Goal: Task Accomplishment & Management: Use online tool/utility

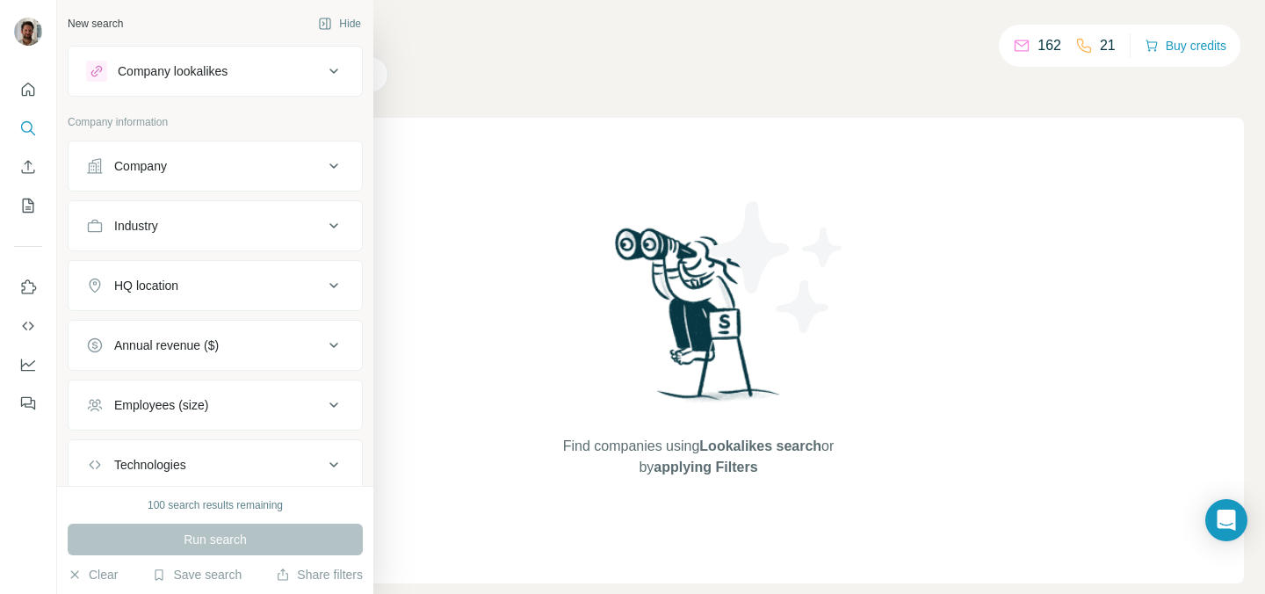
click at [178, 169] on div "Company" at bounding box center [204, 166] width 237 height 18
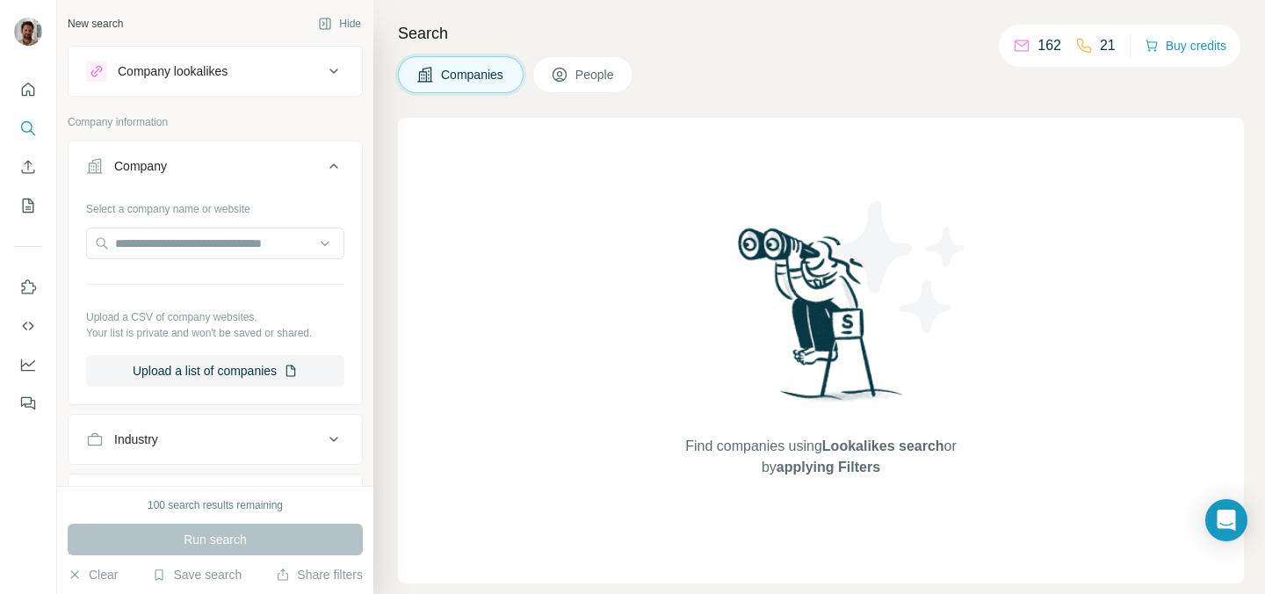
click at [178, 169] on div "Company" at bounding box center [204, 166] width 237 height 18
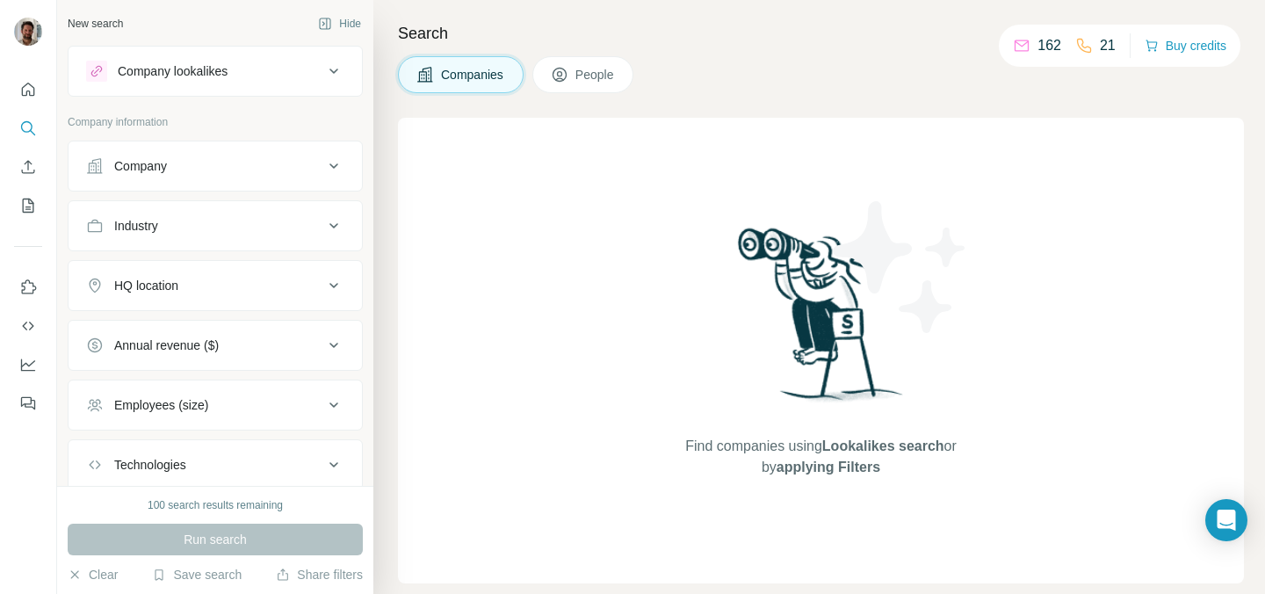
click at [199, 73] on div "Company lookalikes" at bounding box center [173, 71] width 110 height 18
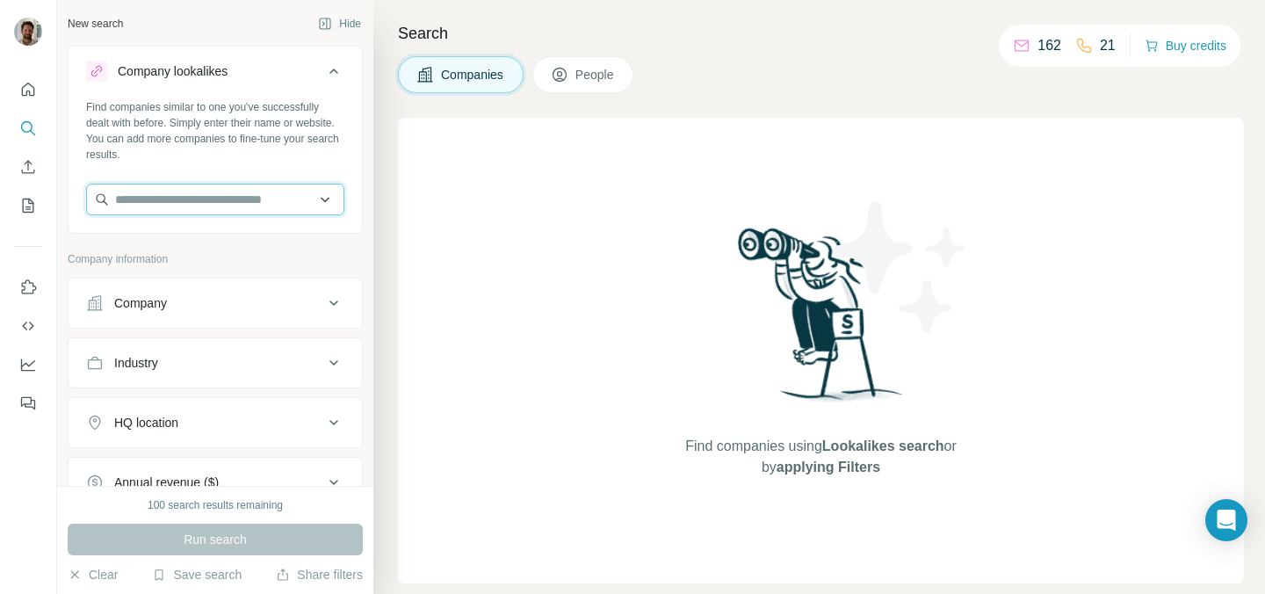
click at [191, 196] on input "text" at bounding box center [215, 200] width 258 height 32
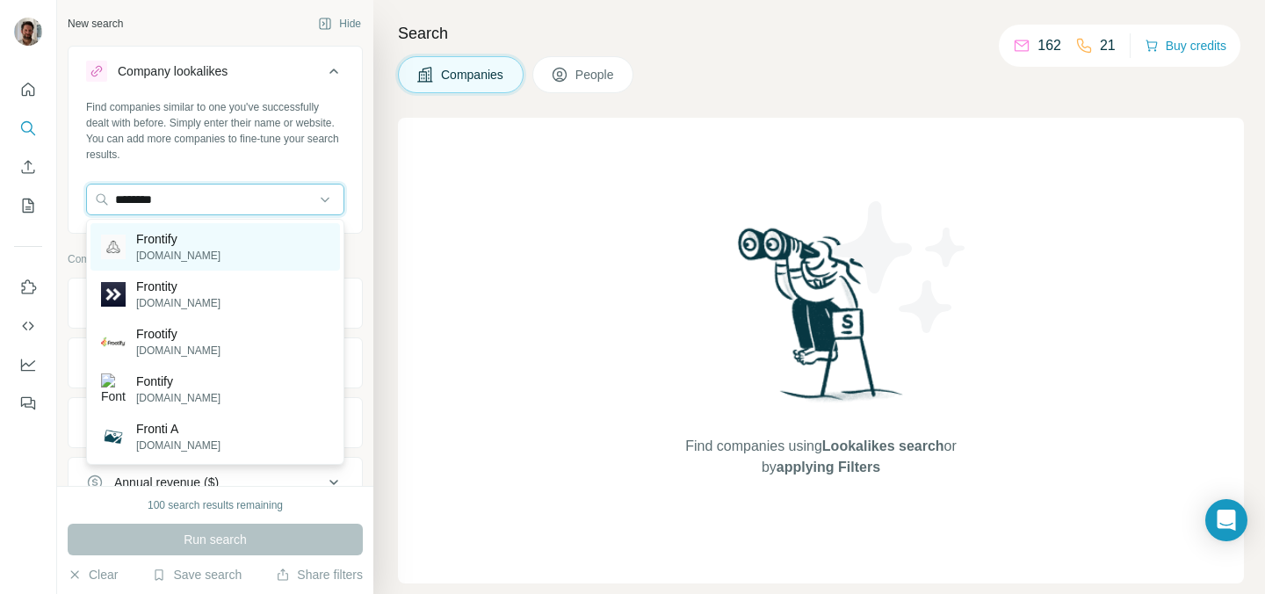
type input "********"
click at [203, 242] on div "Frontify [DOMAIN_NAME]" at bounding box center [214, 246] width 249 height 47
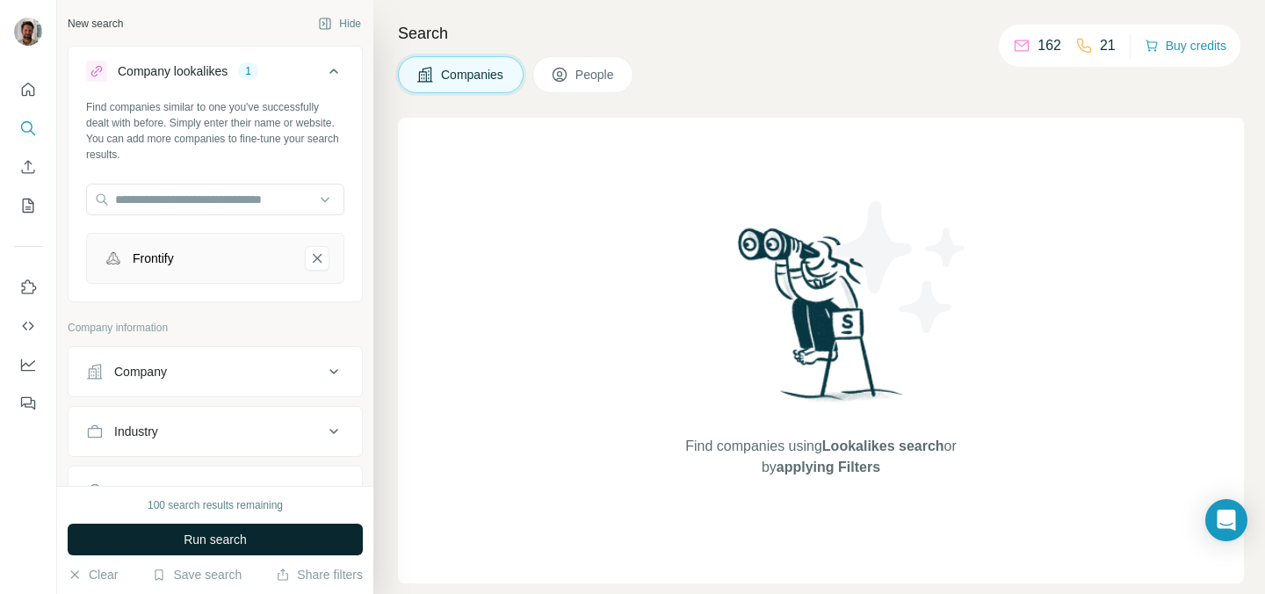
click at [211, 545] on span "Run search" at bounding box center [215, 539] width 63 height 18
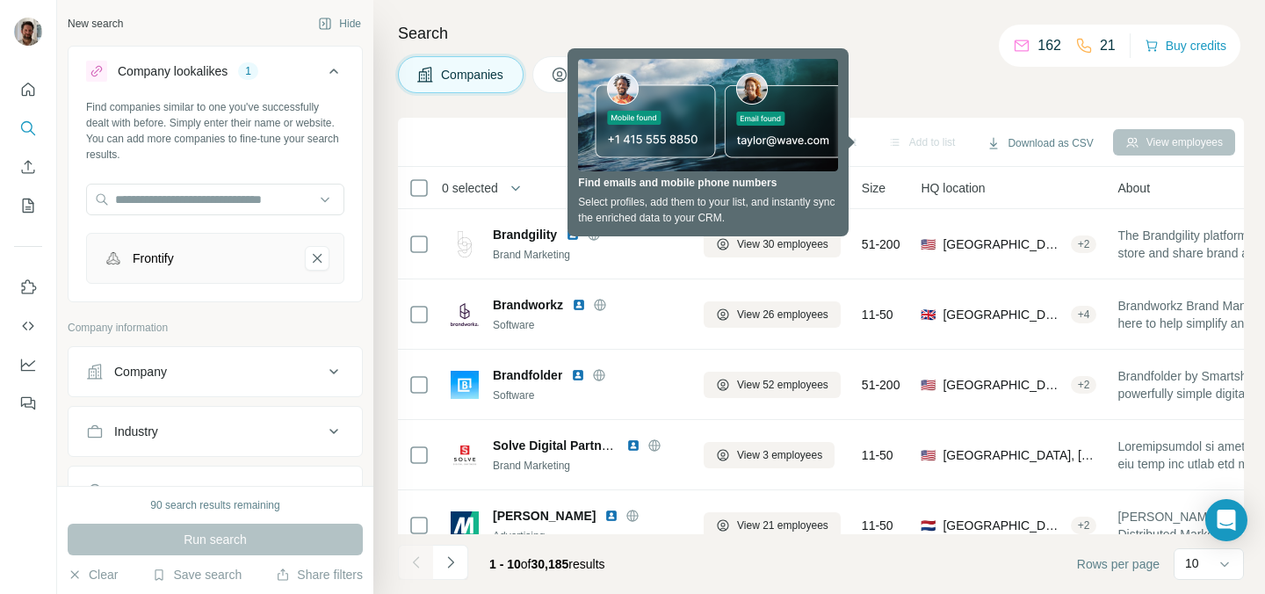
click at [187, 385] on button "Company" at bounding box center [215, 371] width 293 height 42
click at [187, 385] on button "Company" at bounding box center [215, 374] width 293 height 49
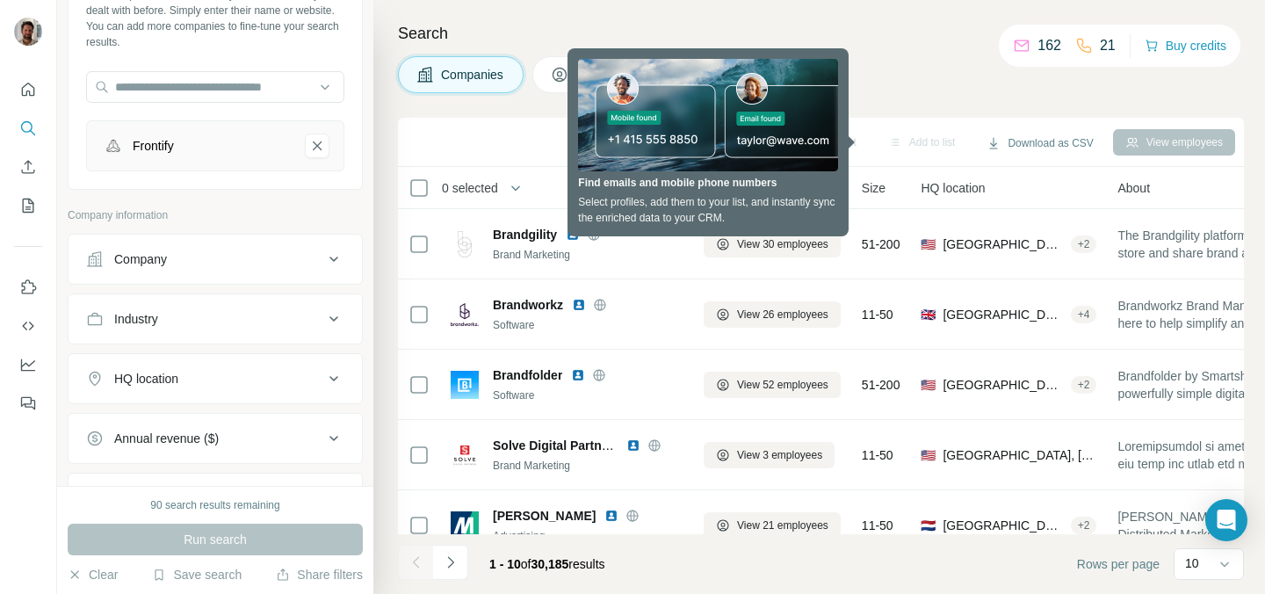
click at [192, 317] on div "Industry" at bounding box center [204, 319] width 237 height 18
click at [213, 362] on input at bounding box center [205, 362] width 217 height 19
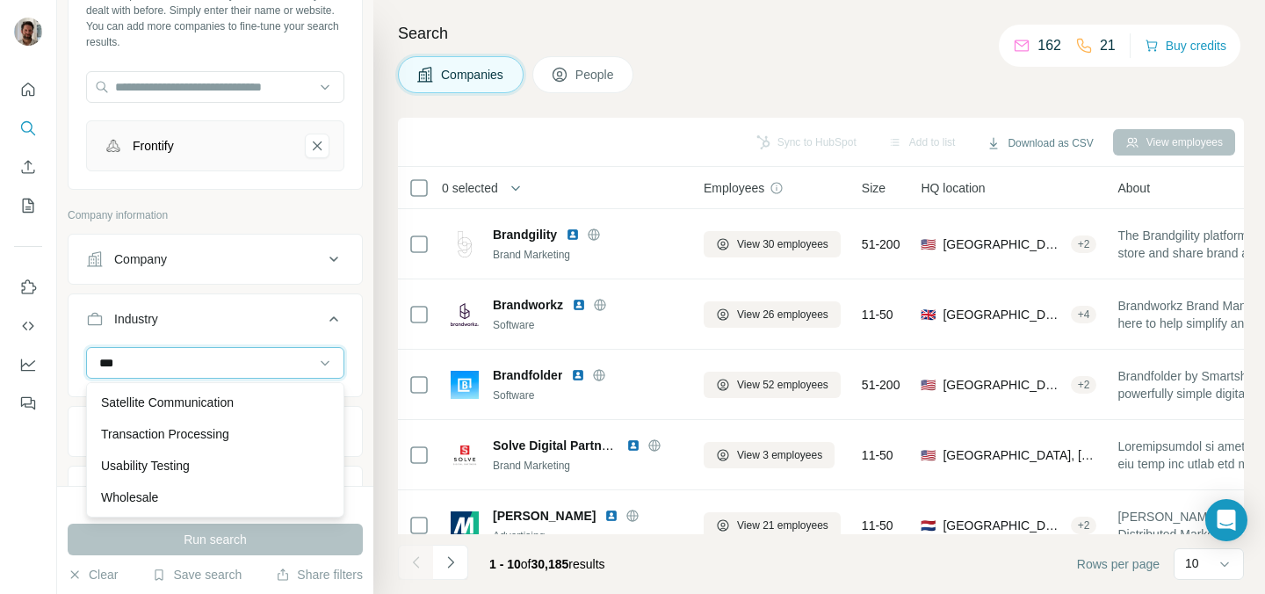
scroll to position [0, 0]
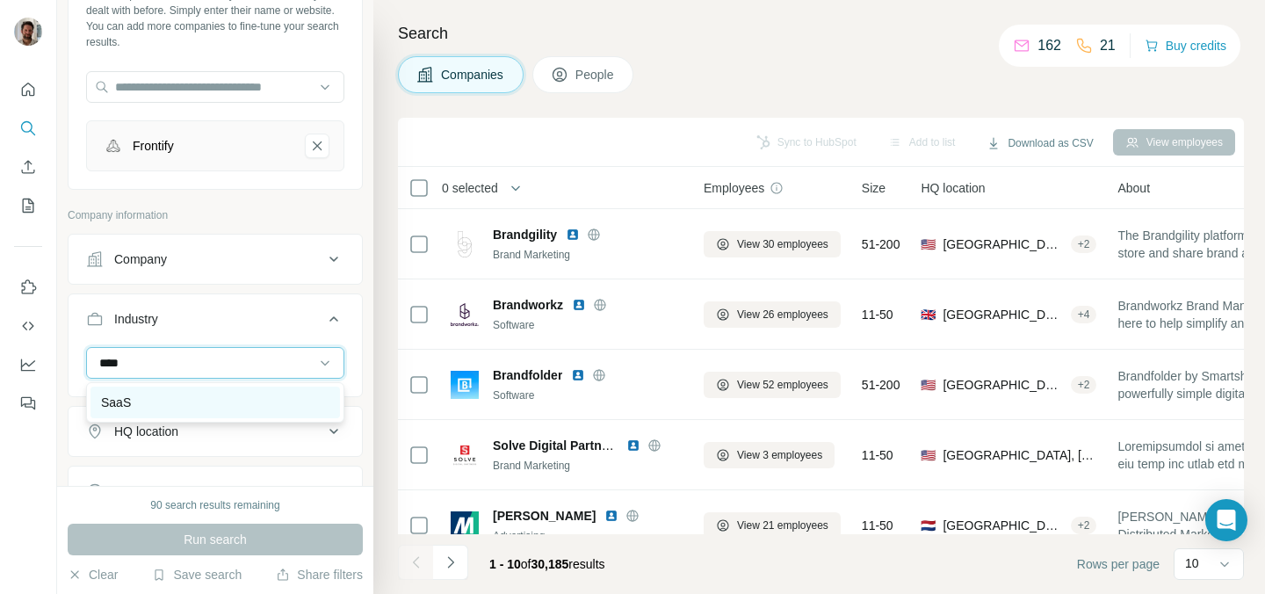
type input "****"
click at [206, 403] on div "SaaS" at bounding box center [215, 402] width 228 height 18
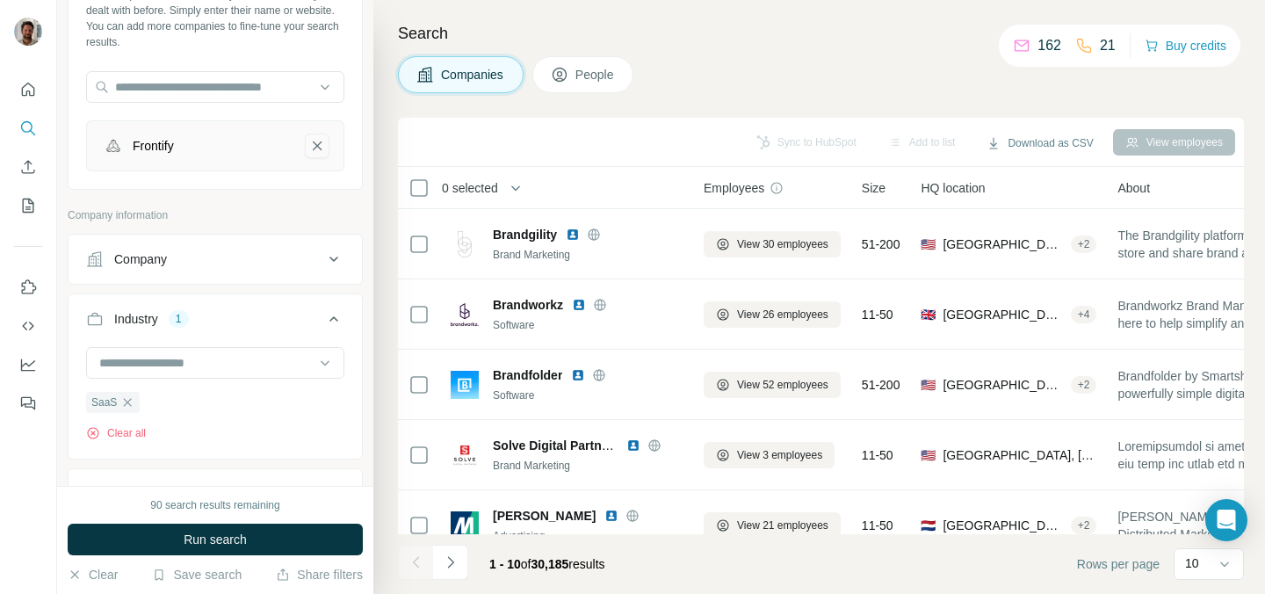
click at [321, 152] on icon "Frontify-remove-button" at bounding box center [317, 146] width 16 height 18
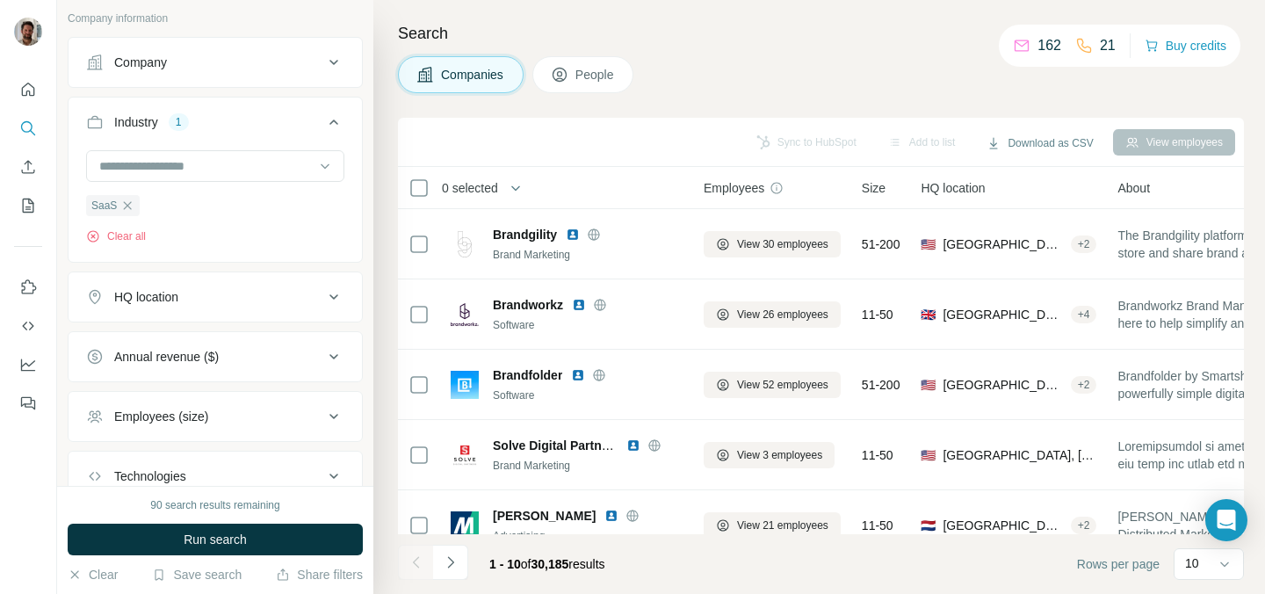
scroll to position [256, 0]
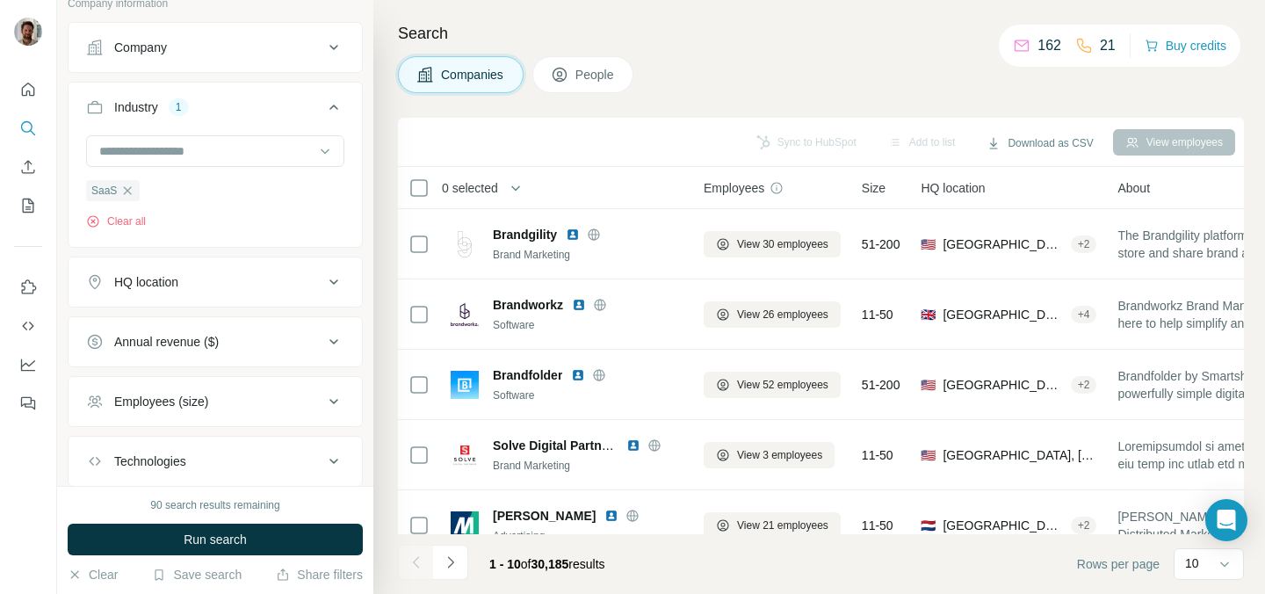
click at [334, 278] on icon at bounding box center [333, 281] width 21 height 21
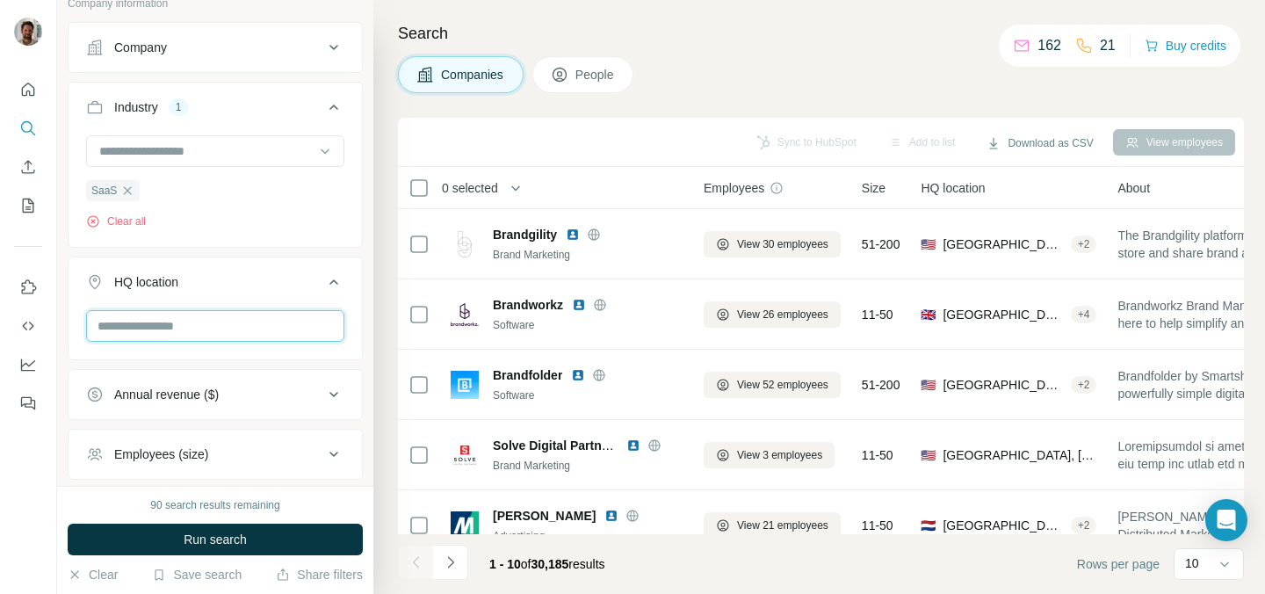
click at [245, 328] on input "text" at bounding box center [215, 326] width 258 height 32
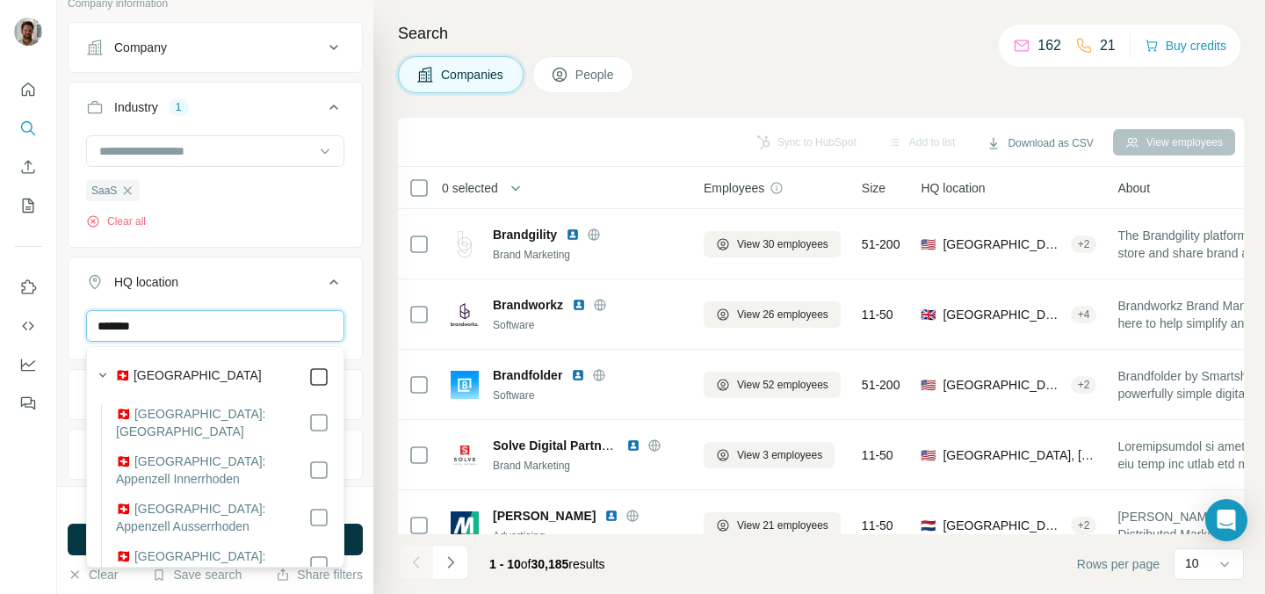
type input "*******"
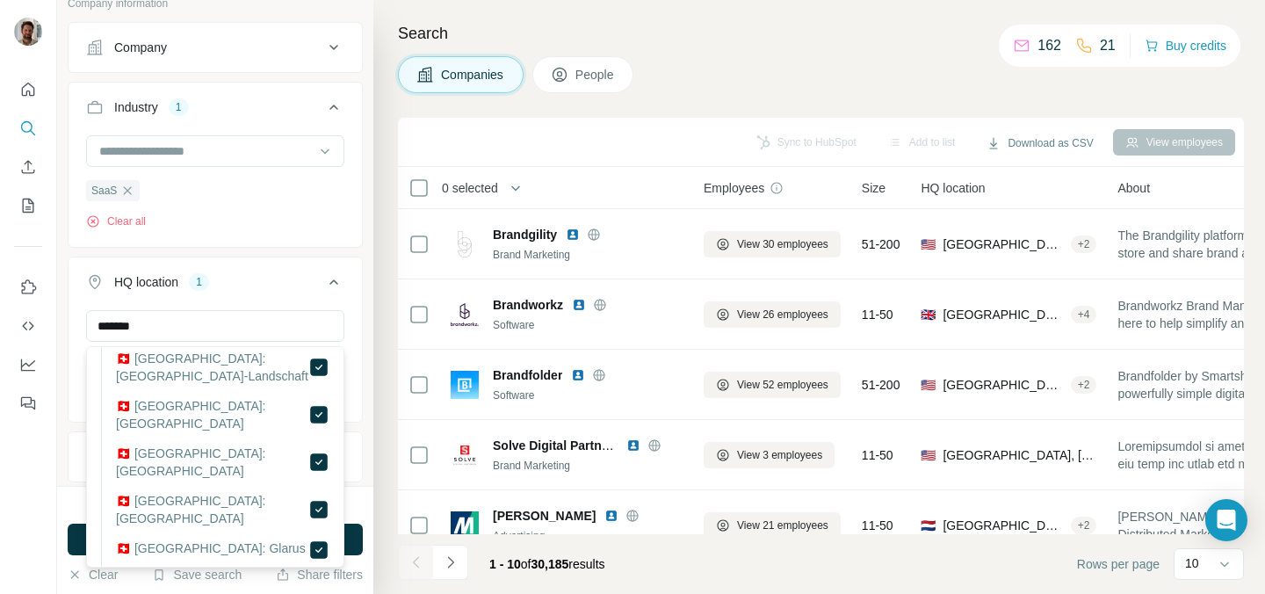
scroll to position [258, 0]
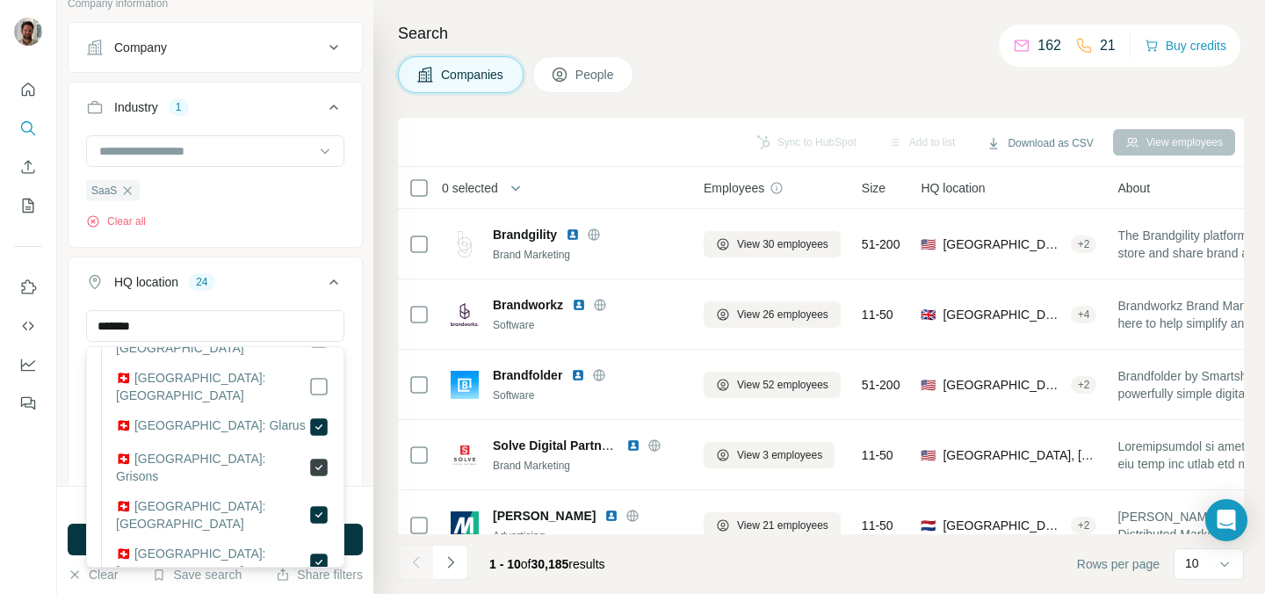
scroll to position [382, 0]
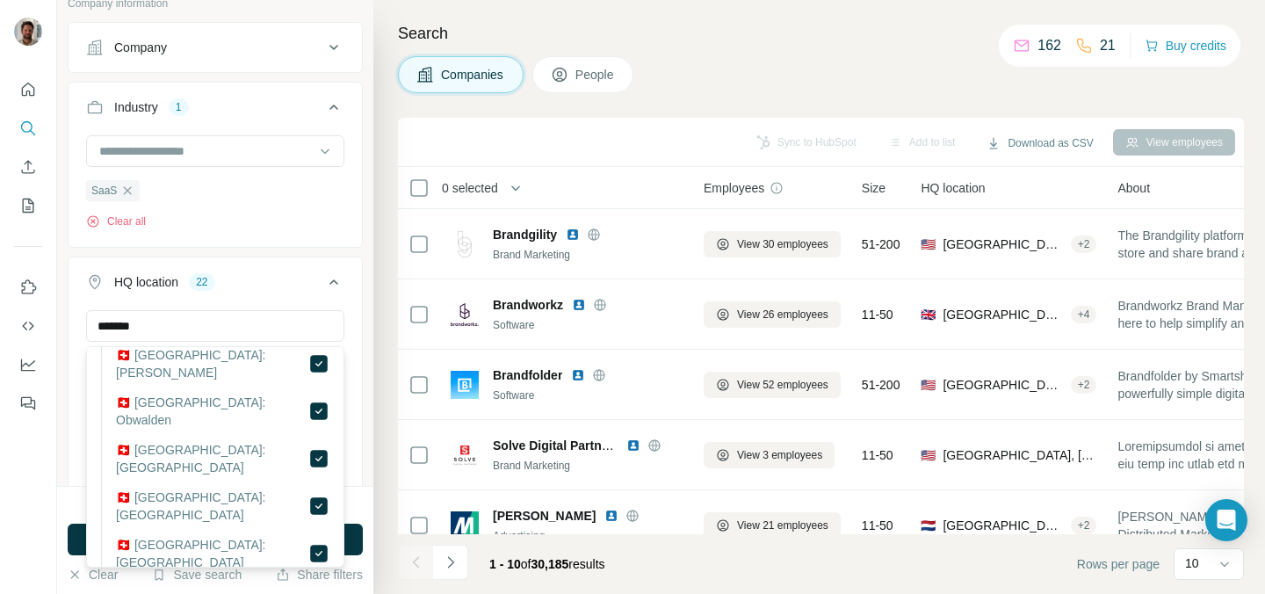
scroll to position [747, 0]
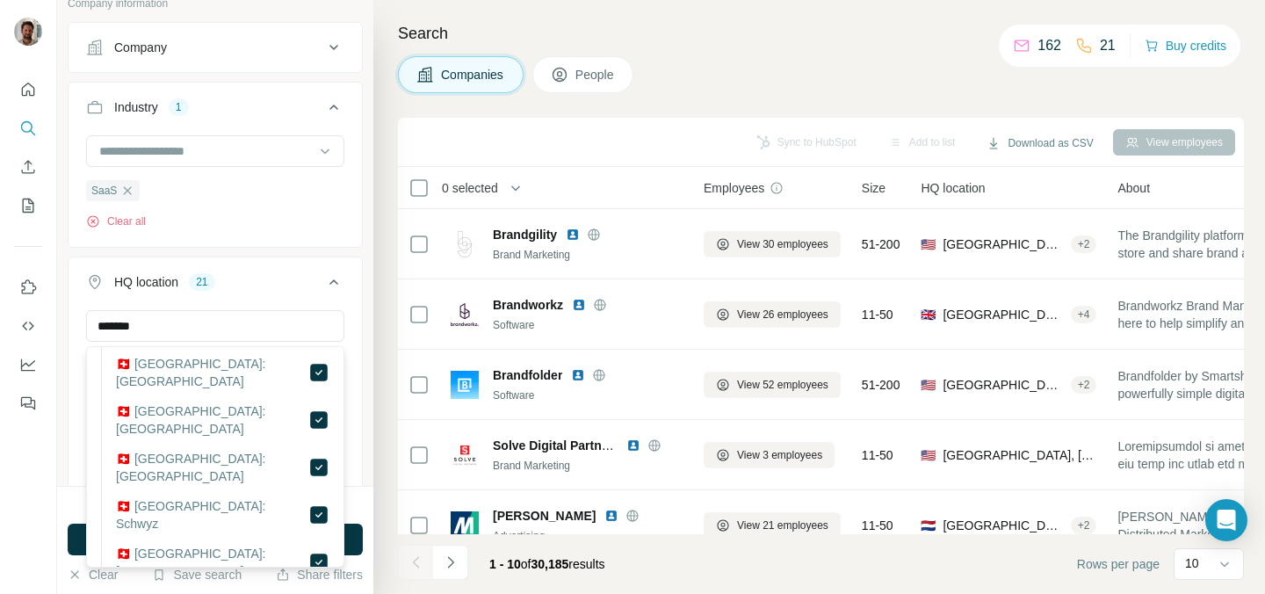
click at [356, 358] on div "******* Aargau Appenzell Innerrhoden Appenzell Ausserrhoden [GEOGRAPHIC_DATA] […" at bounding box center [215, 412] width 293 height 204
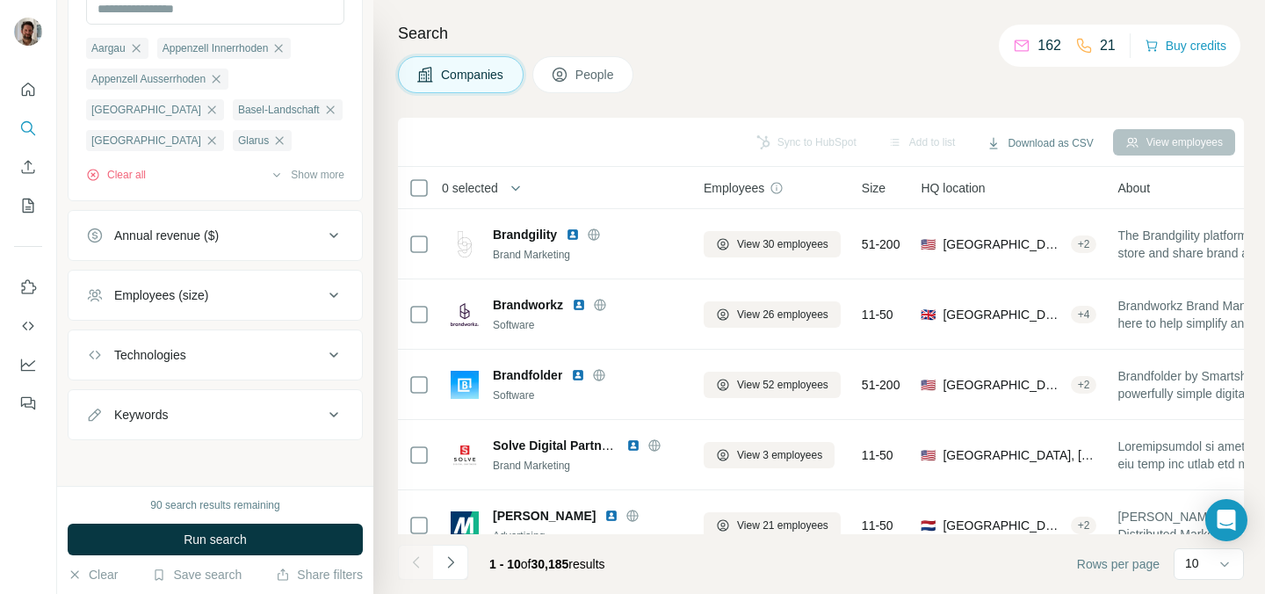
scroll to position [576, 0]
click at [332, 294] on icon at bounding box center [333, 291] width 21 height 21
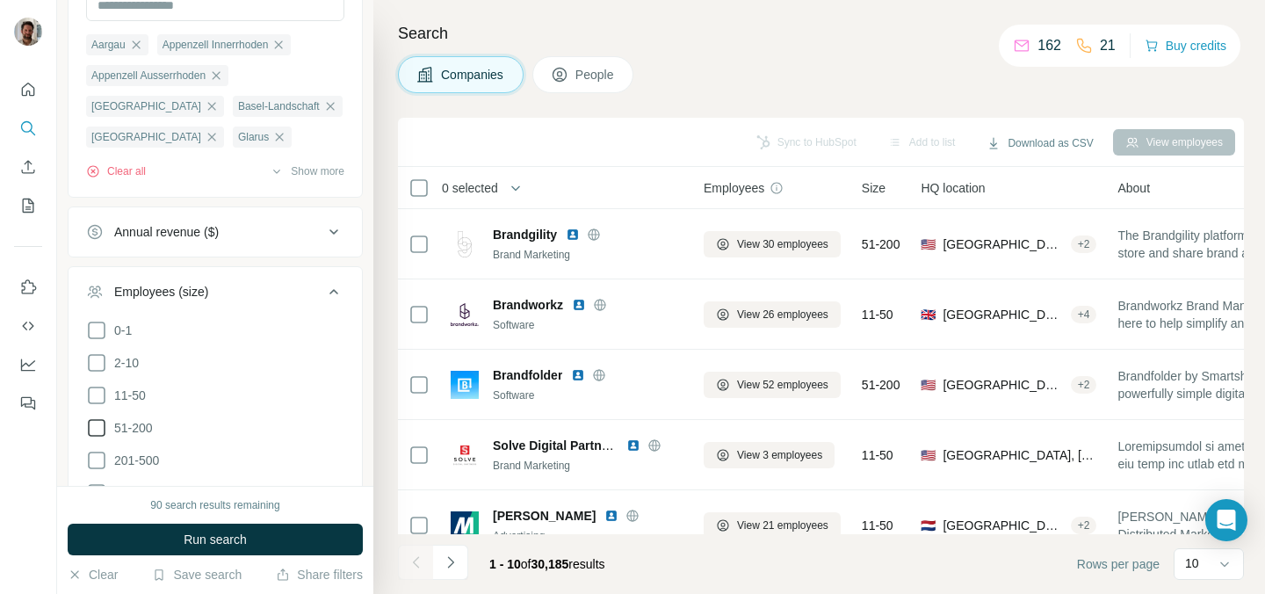
click at [98, 426] on icon at bounding box center [96, 427] width 21 height 21
click at [100, 451] on icon at bounding box center [96, 460] width 21 height 21
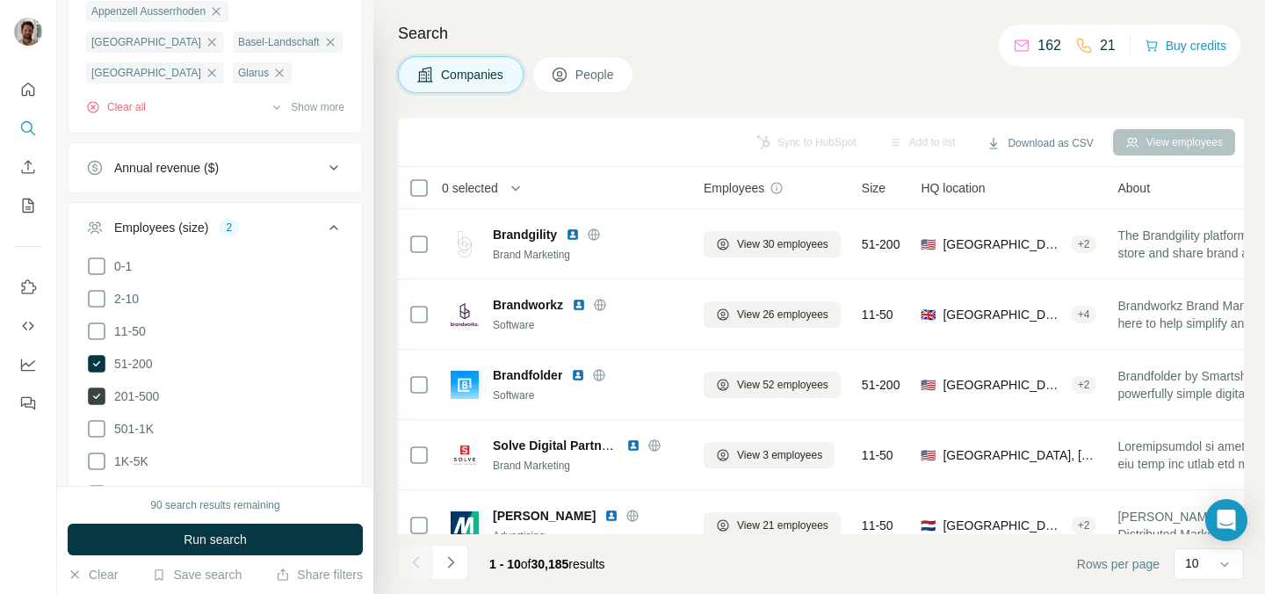
scroll to position [650, 0]
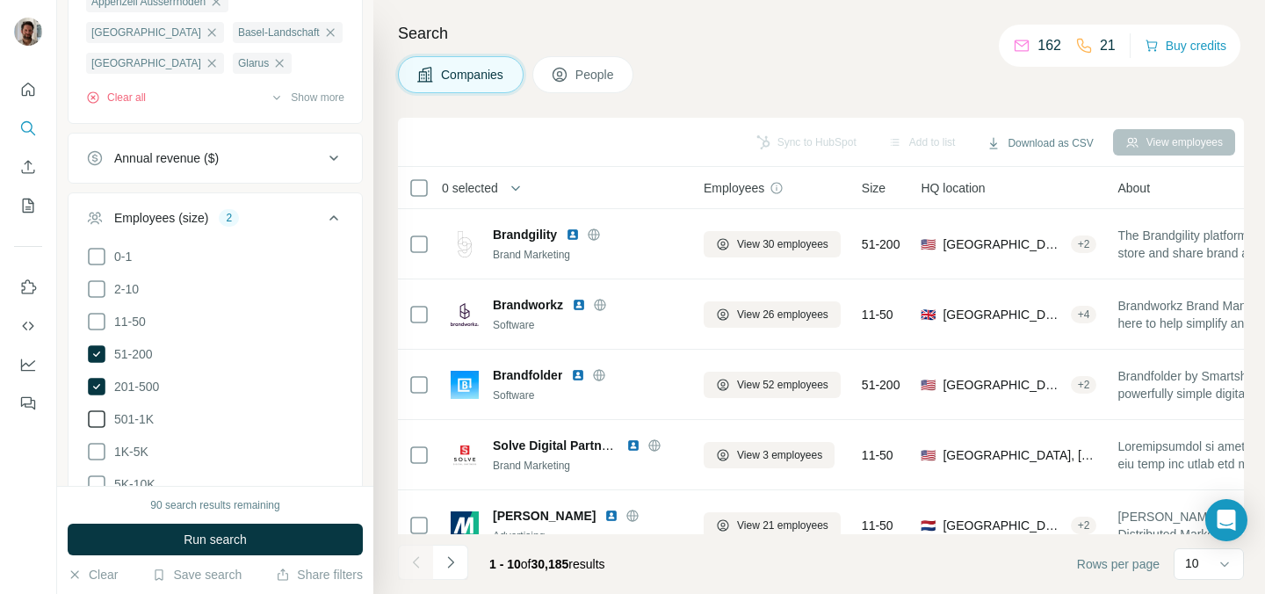
click at [100, 416] on icon at bounding box center [96, 418] width 21 height 21
click at [99, 329] on icon at bounding box center [96, 321] width 21 height 21
click at [226, 535] on span "Run search" at bounding box center [215, 539] width 63 height 18
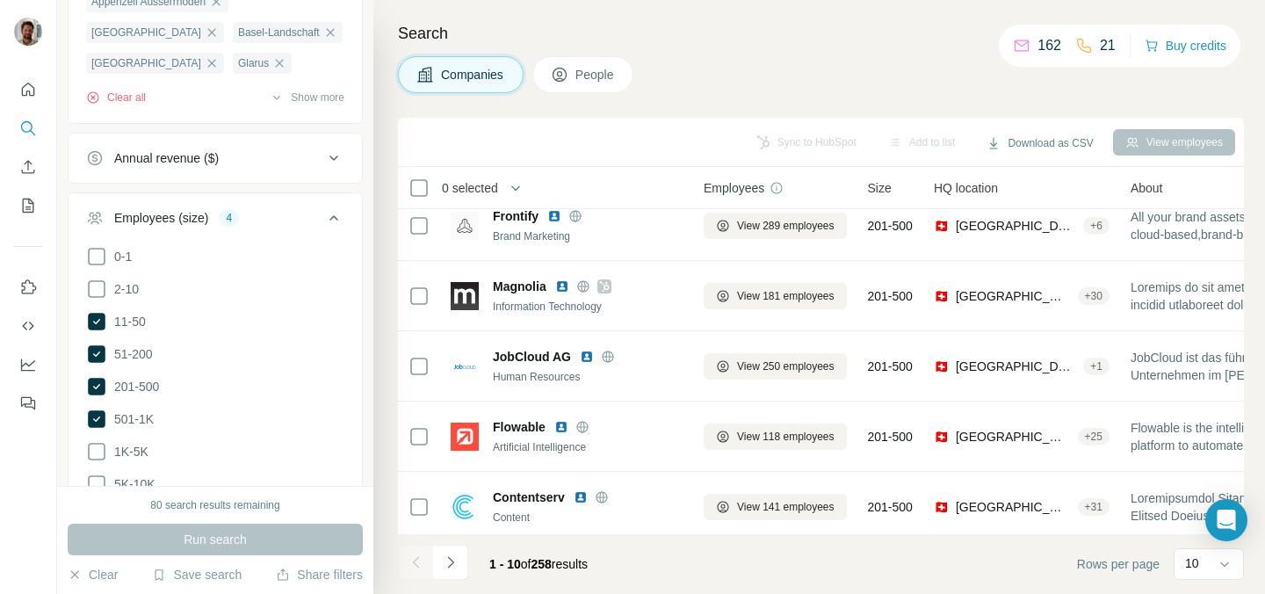
scroll to position [378, 0]
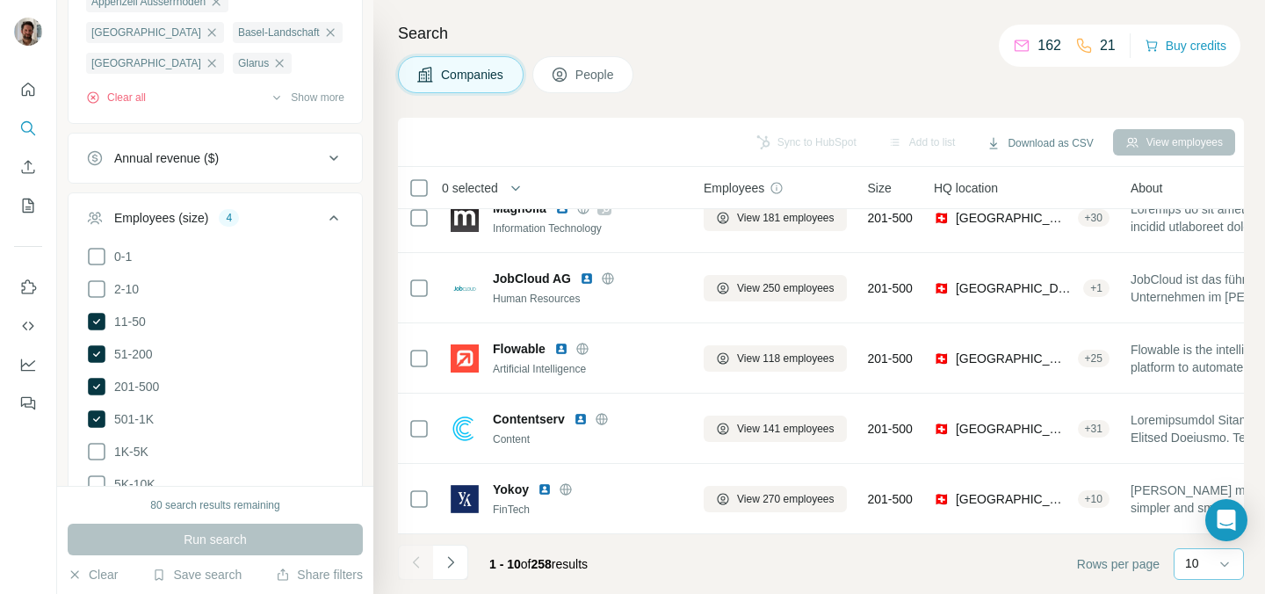
click at [1198, 560] on p "10" at bounding box center [1192, 563] width 14 height 18
click at [1203, 436] on div "60" at bounding box center [1208, 430] width 40 height 18
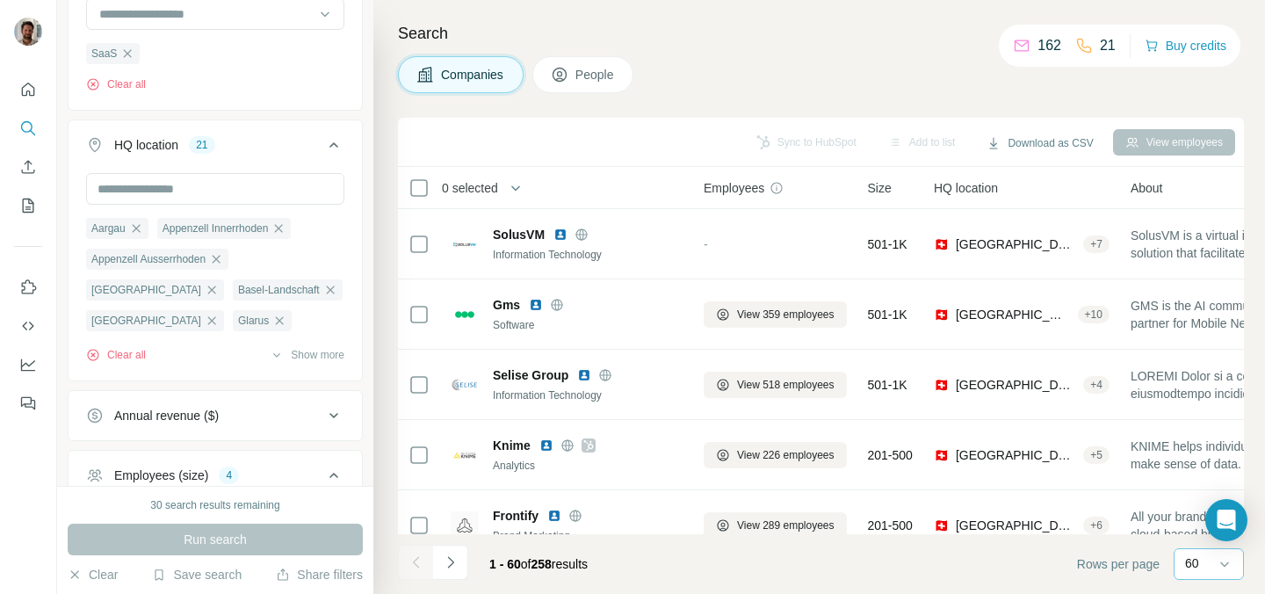
click at [768, 147] on div "Sync to HubSpot Add to list Download as CSV View employees" at bounding box center [821, 141] width 828 height 31
click at [758, 141] on div "Sync to HubSpot Add to list Download as CSV View employees" at bounding box center [821, 141] width 828 height 31
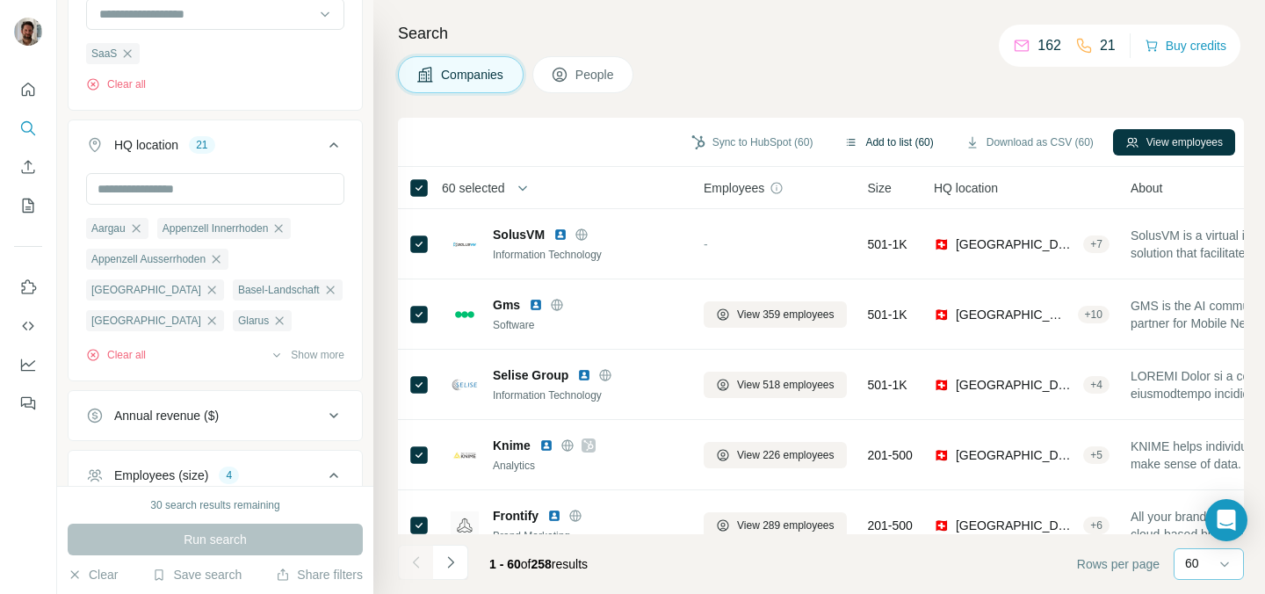
click at [859, 138] on button "Add to list (60)" at bounding box center [888, 142] width 113 height 26
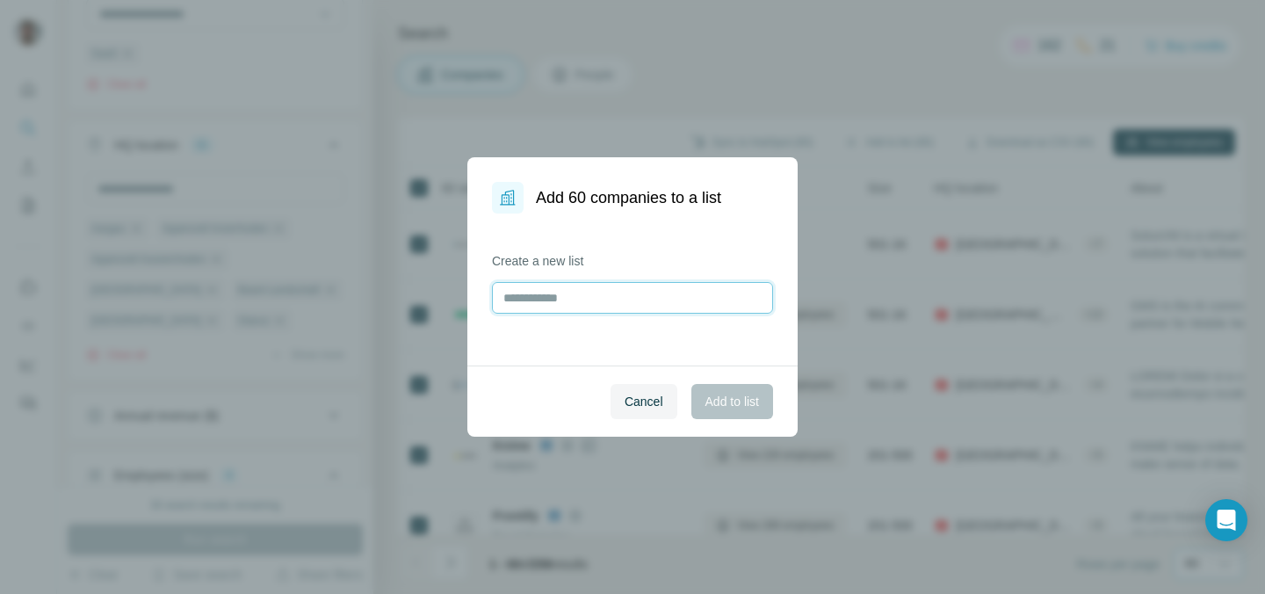
click at [595, 296] on input "text" at bounding box center [632, 298] width 281 height 32
type input "****"
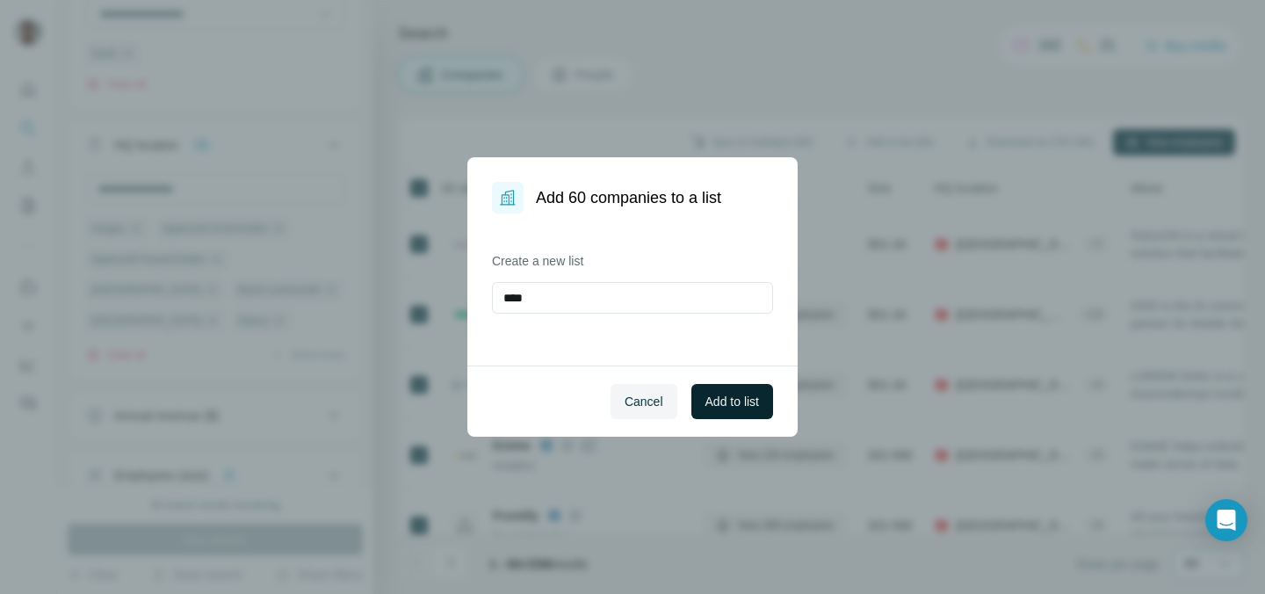
click at [719, 399] on span "Add to list" at bounding box center [732, 402] width 54 height 18
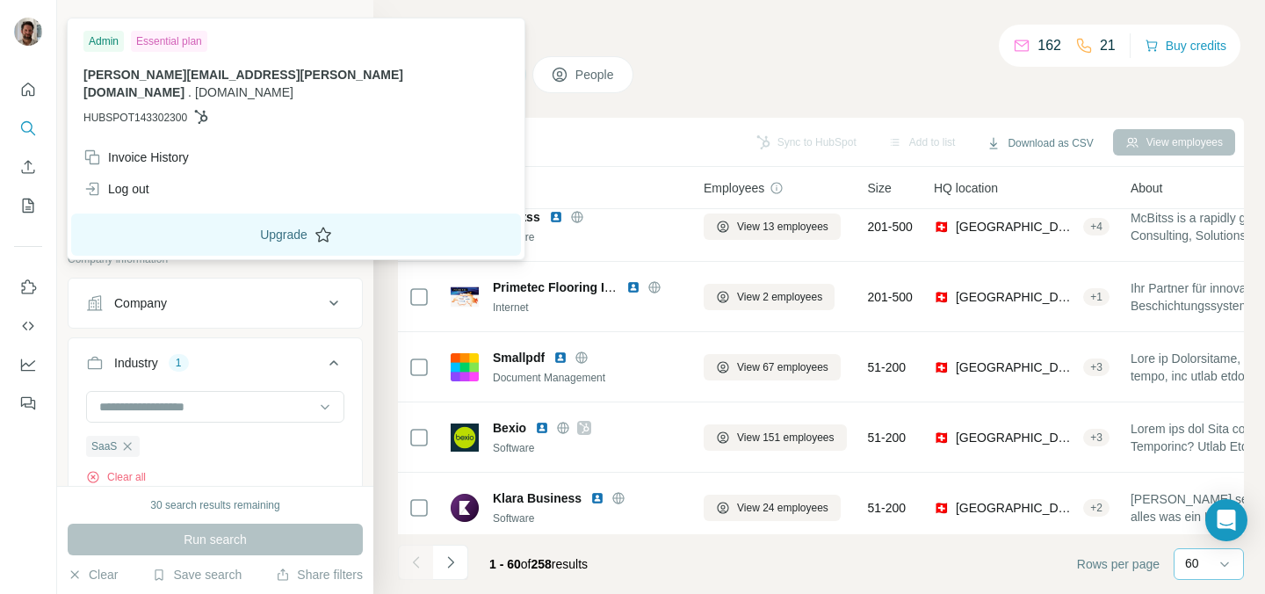
click at [169, 218] on button "Upgrade" at bounding box center [296, 234] width 450 height 42
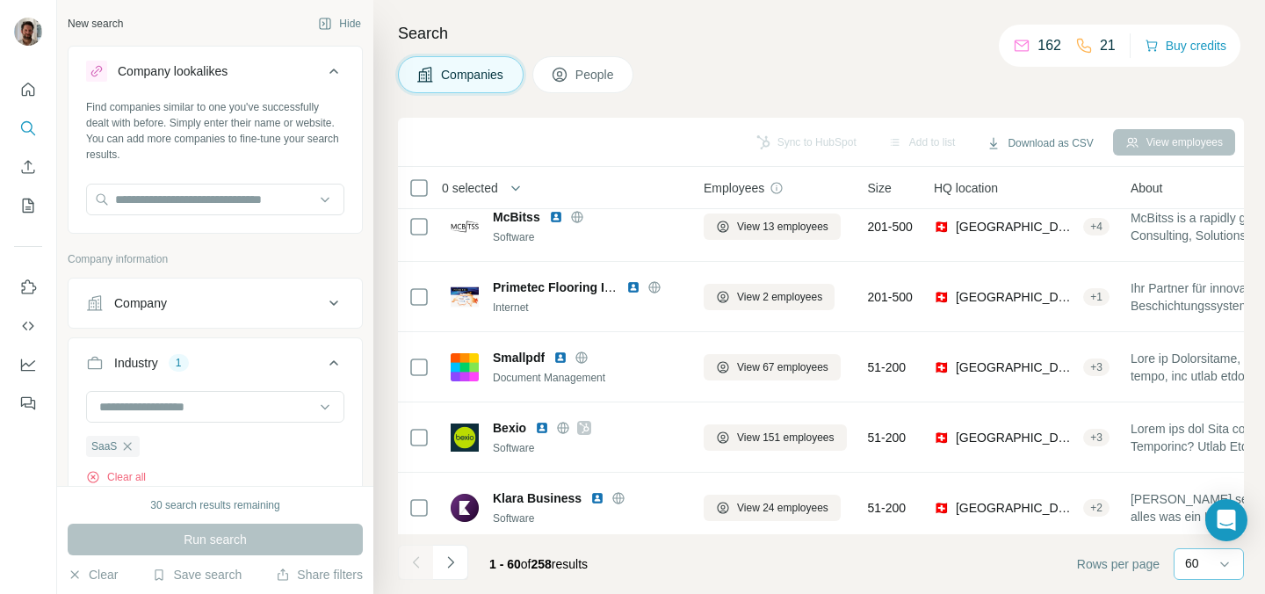
click at [235, 507] on div "30 search results remaining" at bounding box center [214, 505] width 129 height 16
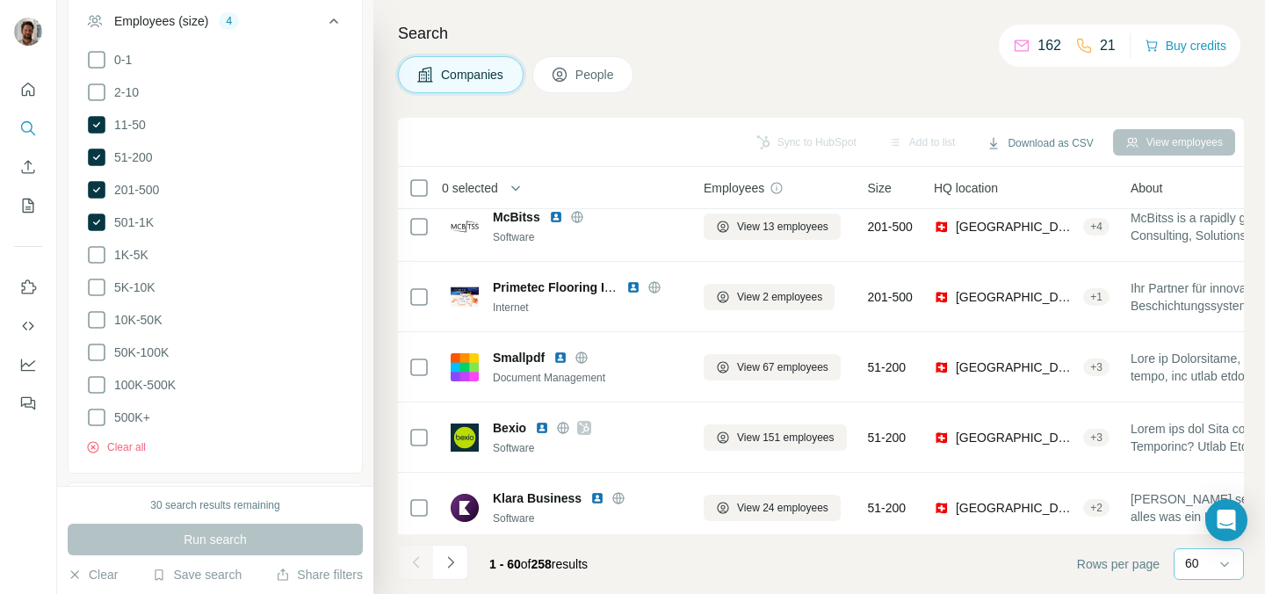
scroll to position [998, 0]
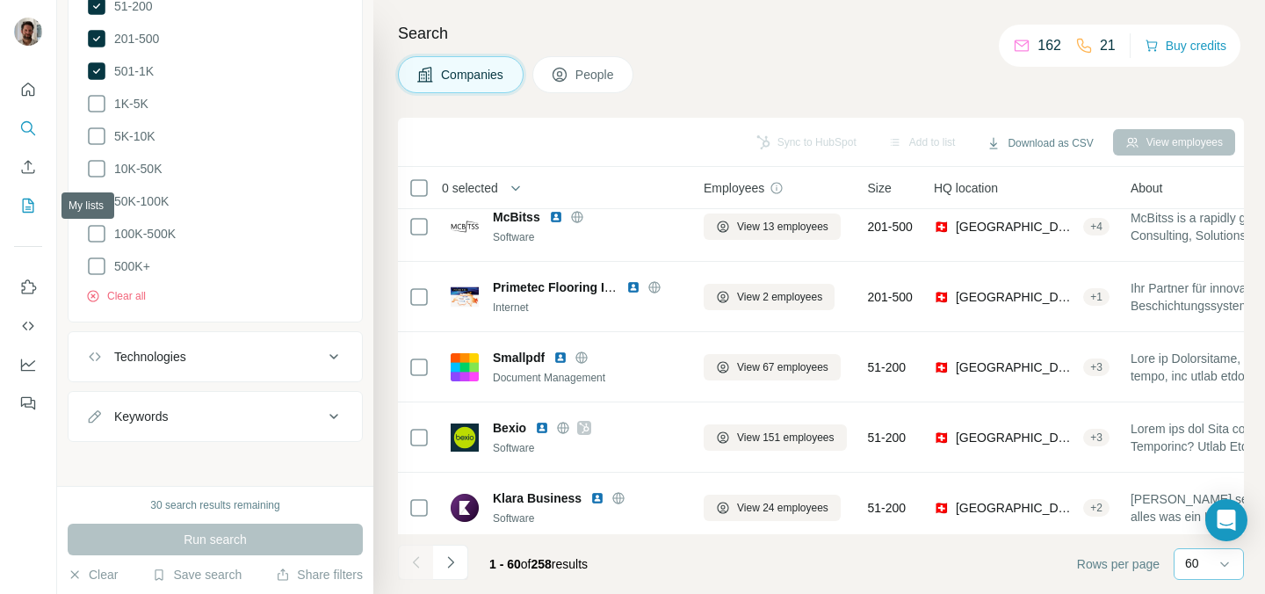
click at [34, 208] on icon "My lists" at bounding box center [28, 206] width 18 height 18
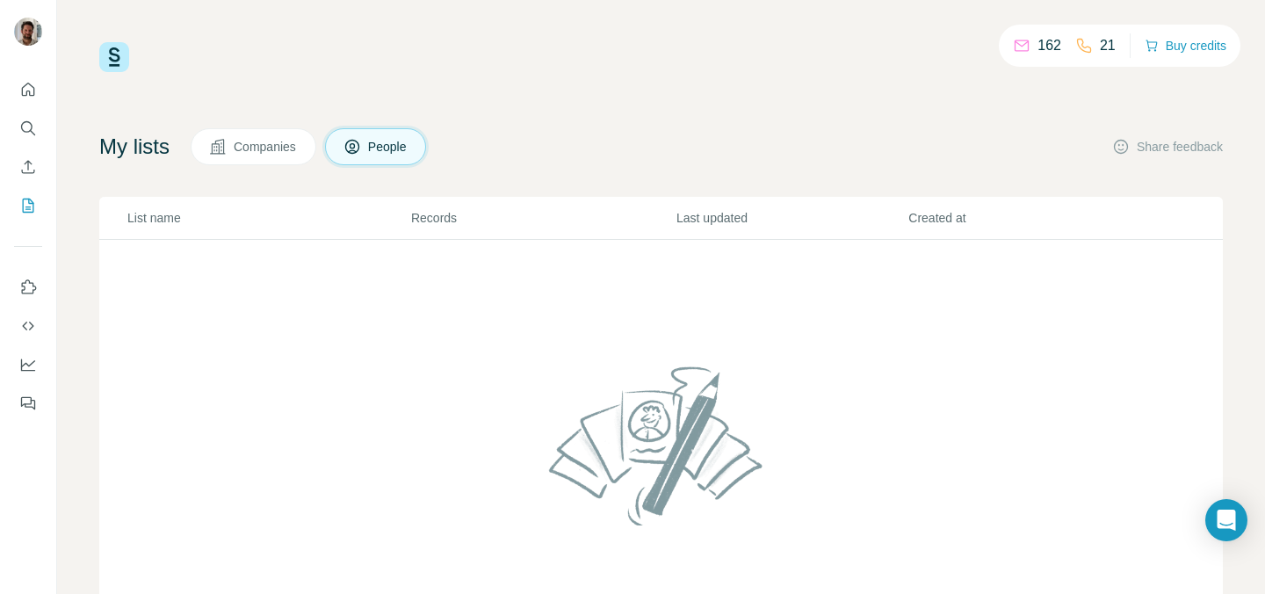
click at [275, 136] on button "Companies" at bounding box center [254, 146] width 126 height 37
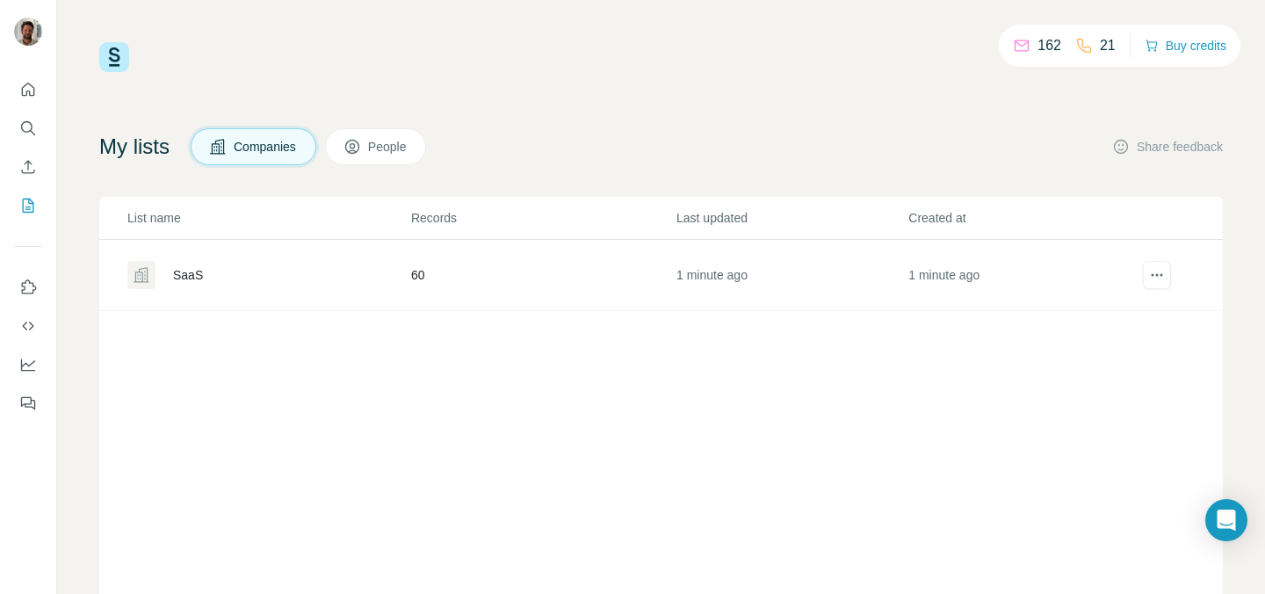
click at [196, 281] on div "SaaS" at bounding box center [188, 275] width 30 height 18
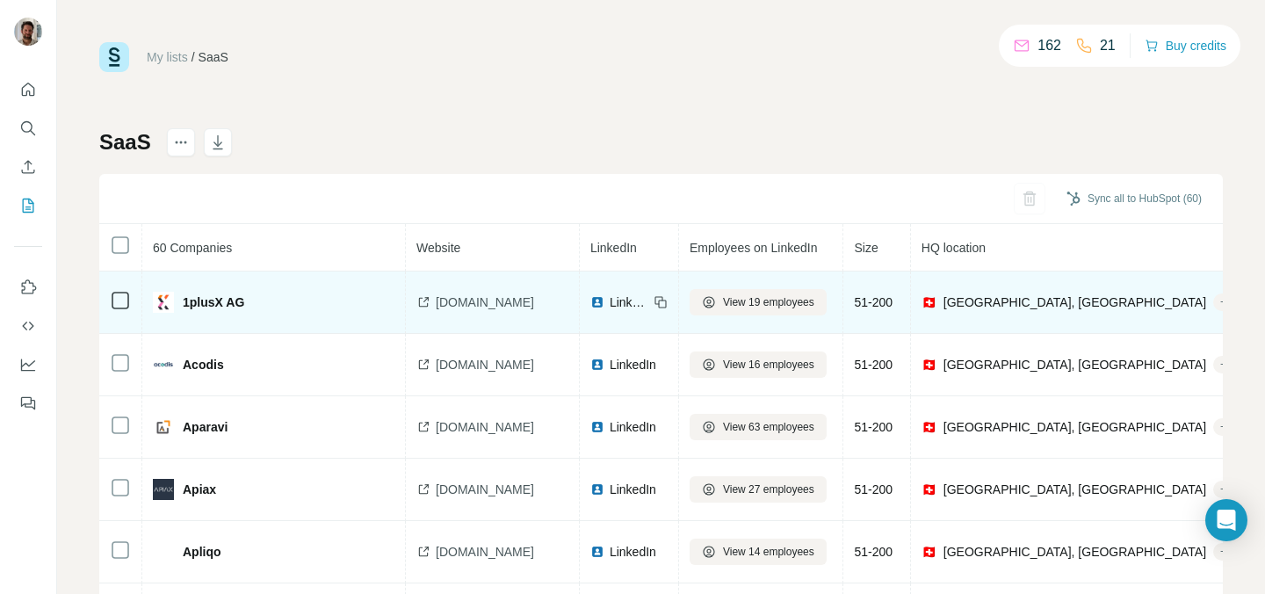
click at [162, 305] on img at bounding box center [163, 302] width 21 height 21
click at [125, 308] on icon at bounding box center [120, 300] width 21 height 21
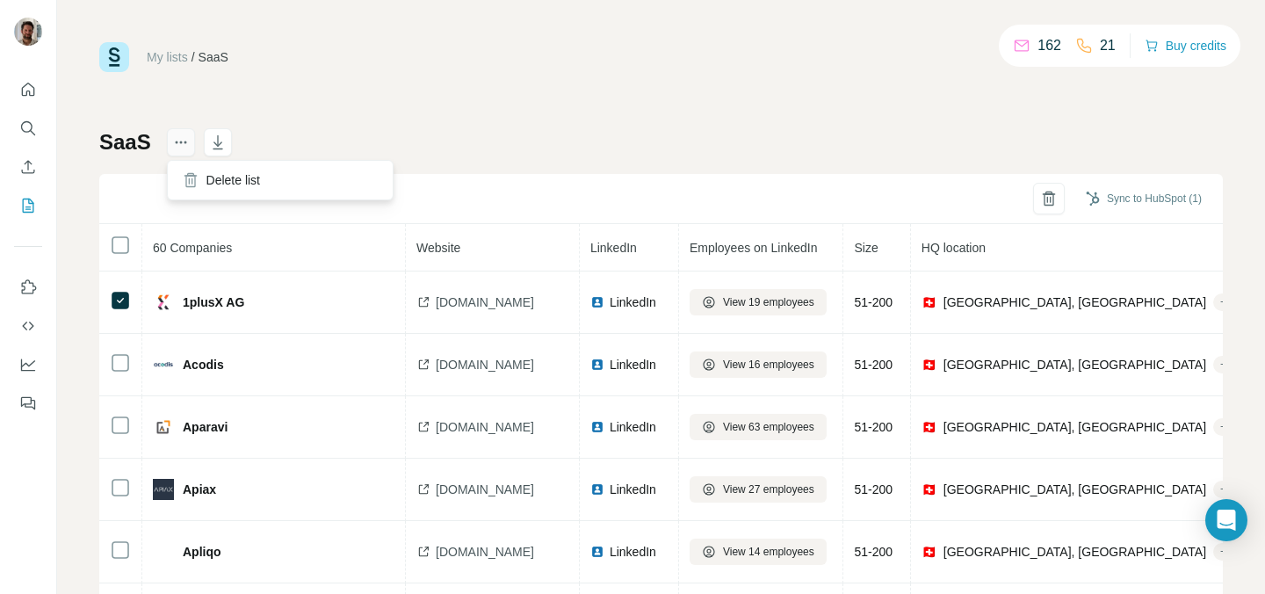
click at [178, 139] on icon "actions" at bounding box center [181, 142] width 18 height 18
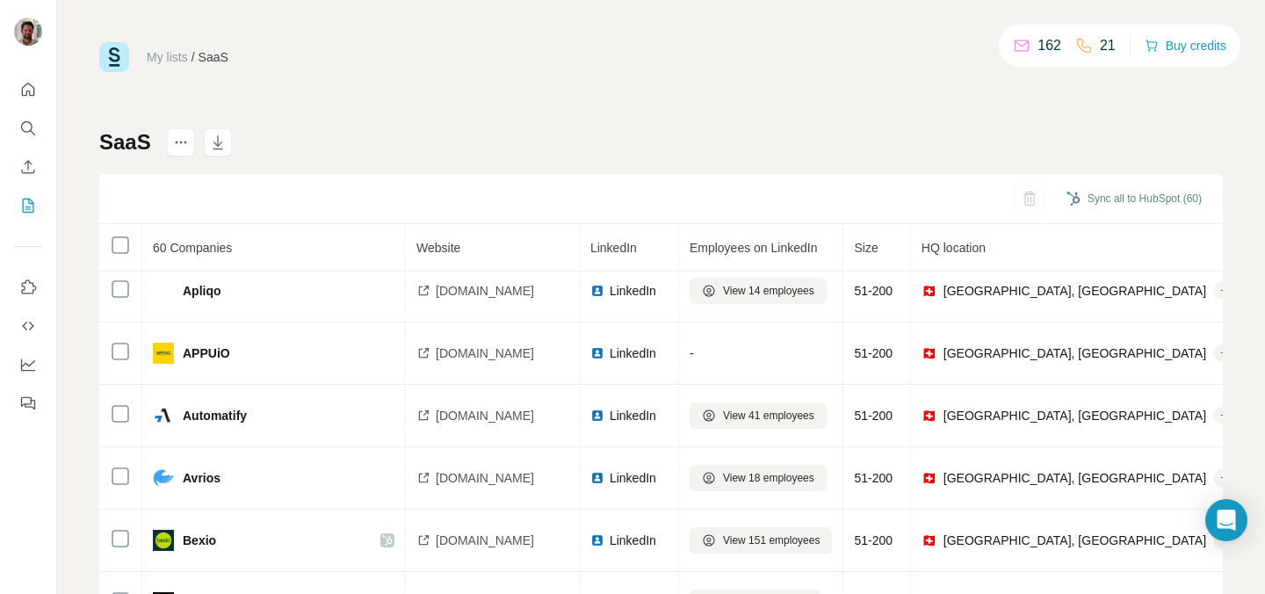
scroll to position [263, 0]
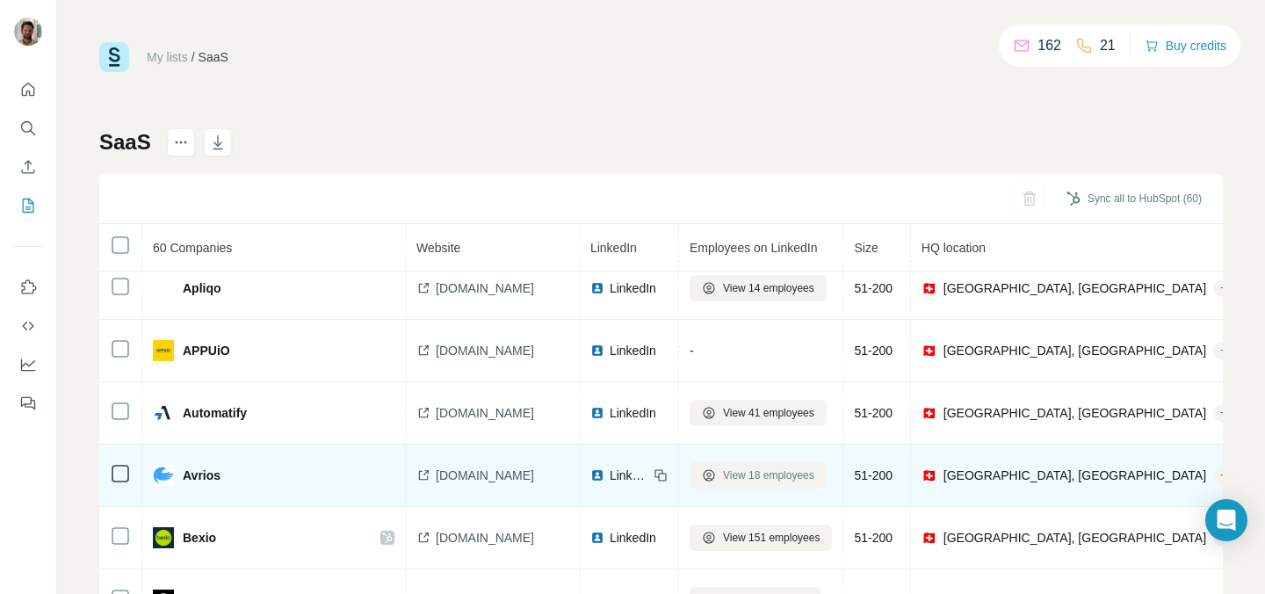
click at [723, 474] on span "View 18 employees" at bounding box center [768, 475] width 91 height 16
